Goal: Information Seeking & Learning: Learn about a topic

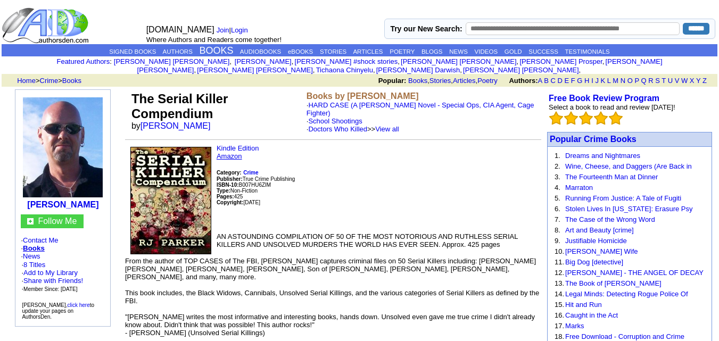
click at [223, 152] on link "Amazon" at bounding box center [229, 156] width 26 height 8
drag, startPoint x: 182, startPoint y: 118, endPoint x: 144, endPoint y: 119, distance: 38.8
click at [144, 121] on font "by RJ Parker" at bounding box center [174, 125] width 86 height 9
copy font "RJ Parker"
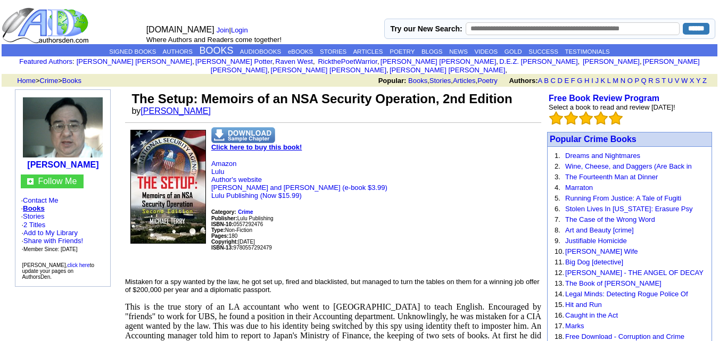
click at [168, 106] on link "Michael Terry" at bounding box center [175, 110] width 70 height 9
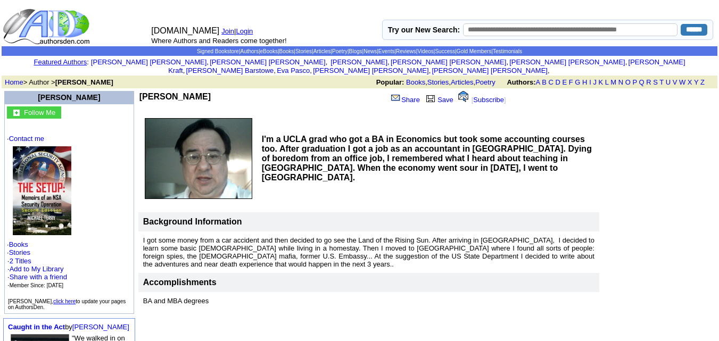
drag, startPoint x: 165, startPoint y: 87, endPoint x: 102, endPoint y: 85, distance: 63.3
click at [139, 91] on td "Michael Terry" at bounding box center [258, 102] width 239 height 22
copy b "Michael Terry"
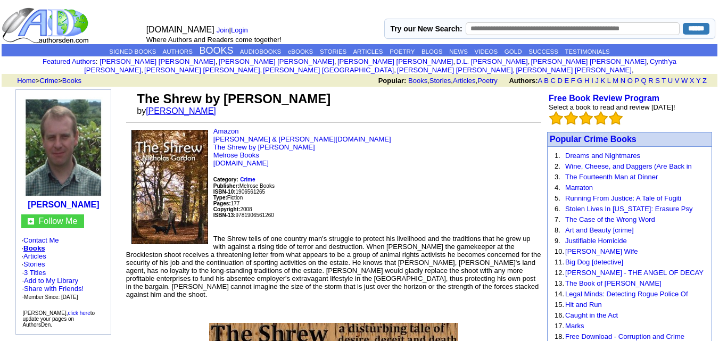
click at [189, 106] on link "[PERSON_NAME]" at bounding box center [181, 110] width 70 height 9
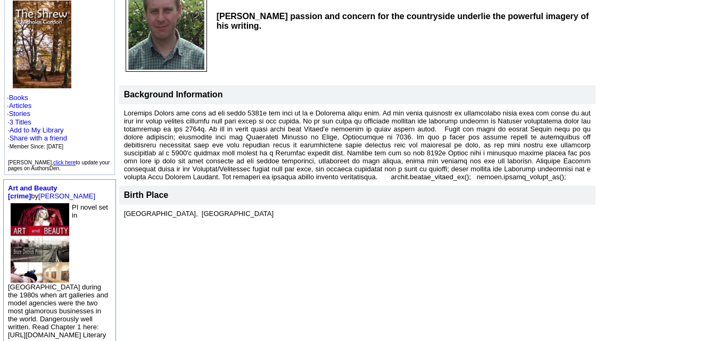
scroll to position [145, 0]
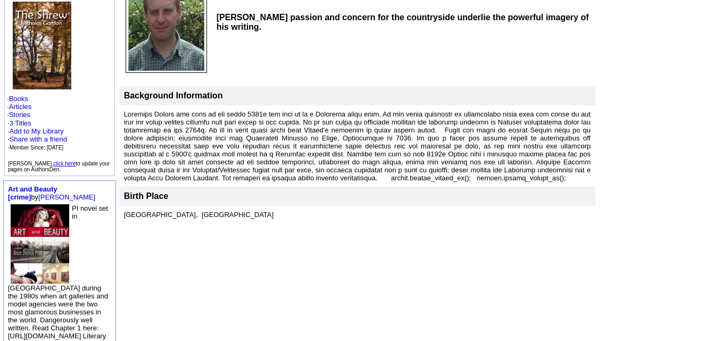
click at [350, 231] on td "[PERSON_NAME] Share Save [ Subscribe ] [PERSON_NAME] passion and concern for th…" at bounding box center [417, 217] width 599 height 546
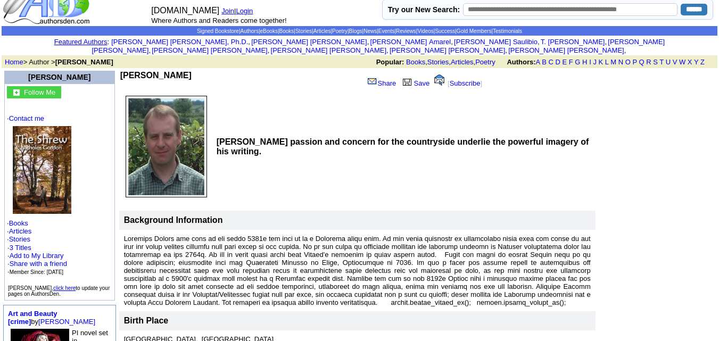
scroll to position [0, 0]
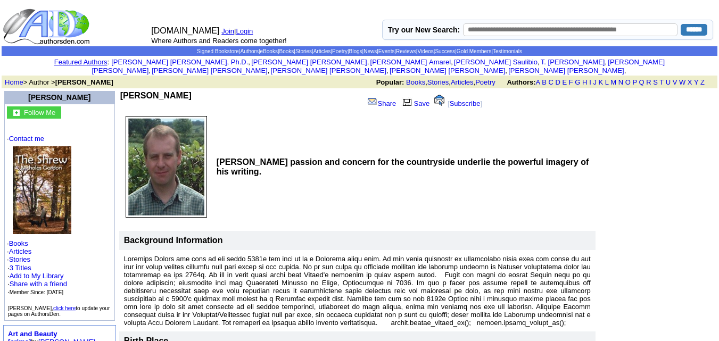
drag, startPoint x: 179, startPoint y: 86, endPoint x: 117, endPoint y: 82, distance: 61.8
click at [119, 90] on td "Nicholas Gordon Share Save [ Subscribe ]" at bounding box center [309, 101] width 381 height 22
copy div "[PERSON_NAME]"
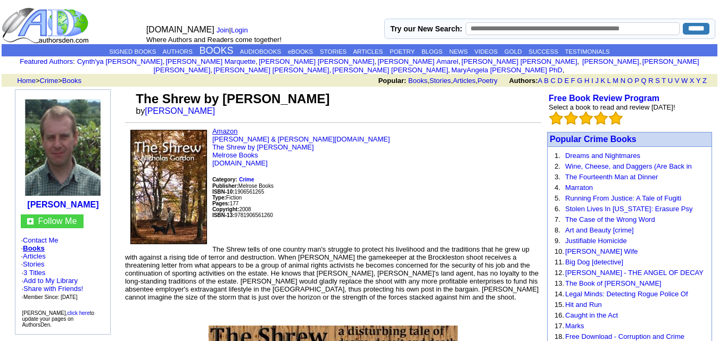
click at [221, 127] on link "Amazon" at bounding box center [225, 131] width 26 height 8
